Goal: Task Accomplishment & Management: Use online tool/utility

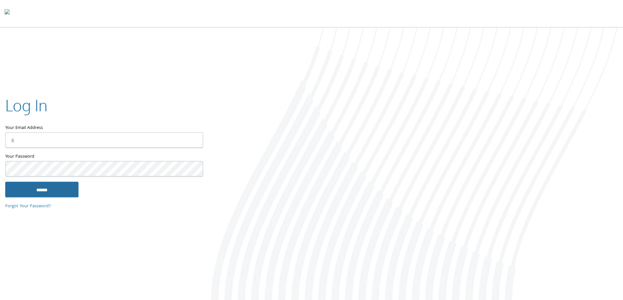
type input "**********"
click at [46, 188] on input "******" at bounding box center [41, 190] width 73 height 16
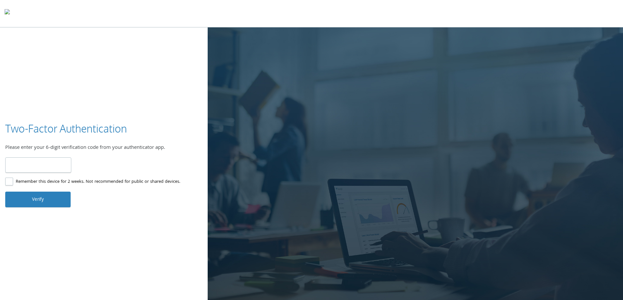
click at [54, 164] on input "number" at bounding box center [38, 165] width 66 height 15
type input "******"
